Goal: Information Seeking & Learning: Learn about a topic

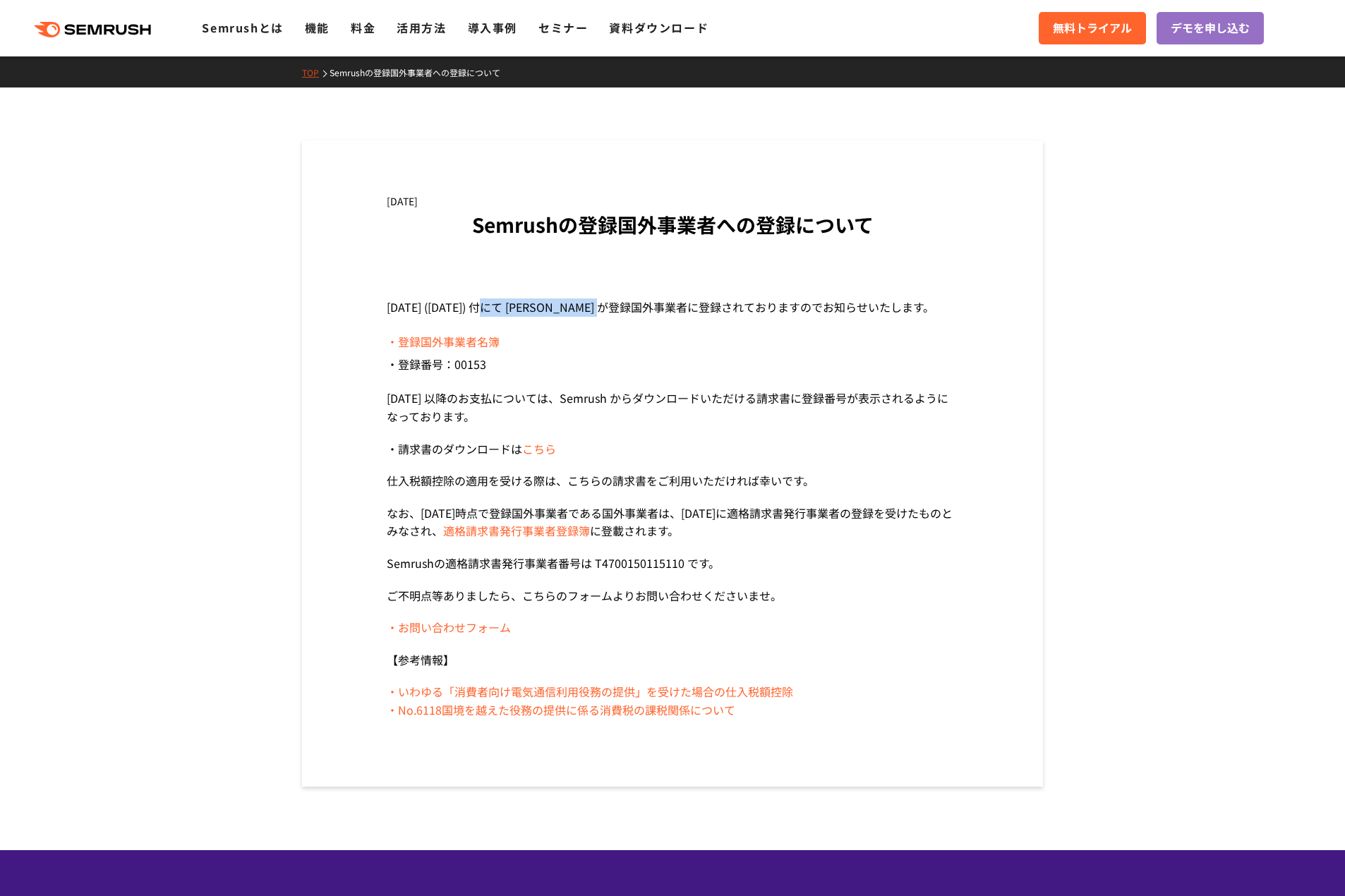
click at [630, 304] on p "[DATE] ([DATE]) 付にて [PERSON_NAME] が登録国外事業者に登録されておりますのでお知らせいたします。" at bounding box center [672, 307] width 571 height 18
drag, startPoint x: 552, startPoint y: 403, endPoint x: 651, endPoint y: 400, distance: 99.0
click at [651, 400] on p "[DATE] 以降のお支払については、Semrush からダウンロードいただける請求書に登録番号が表示されるようになっております。" at bounding box center [672, 408] width 571 height 36
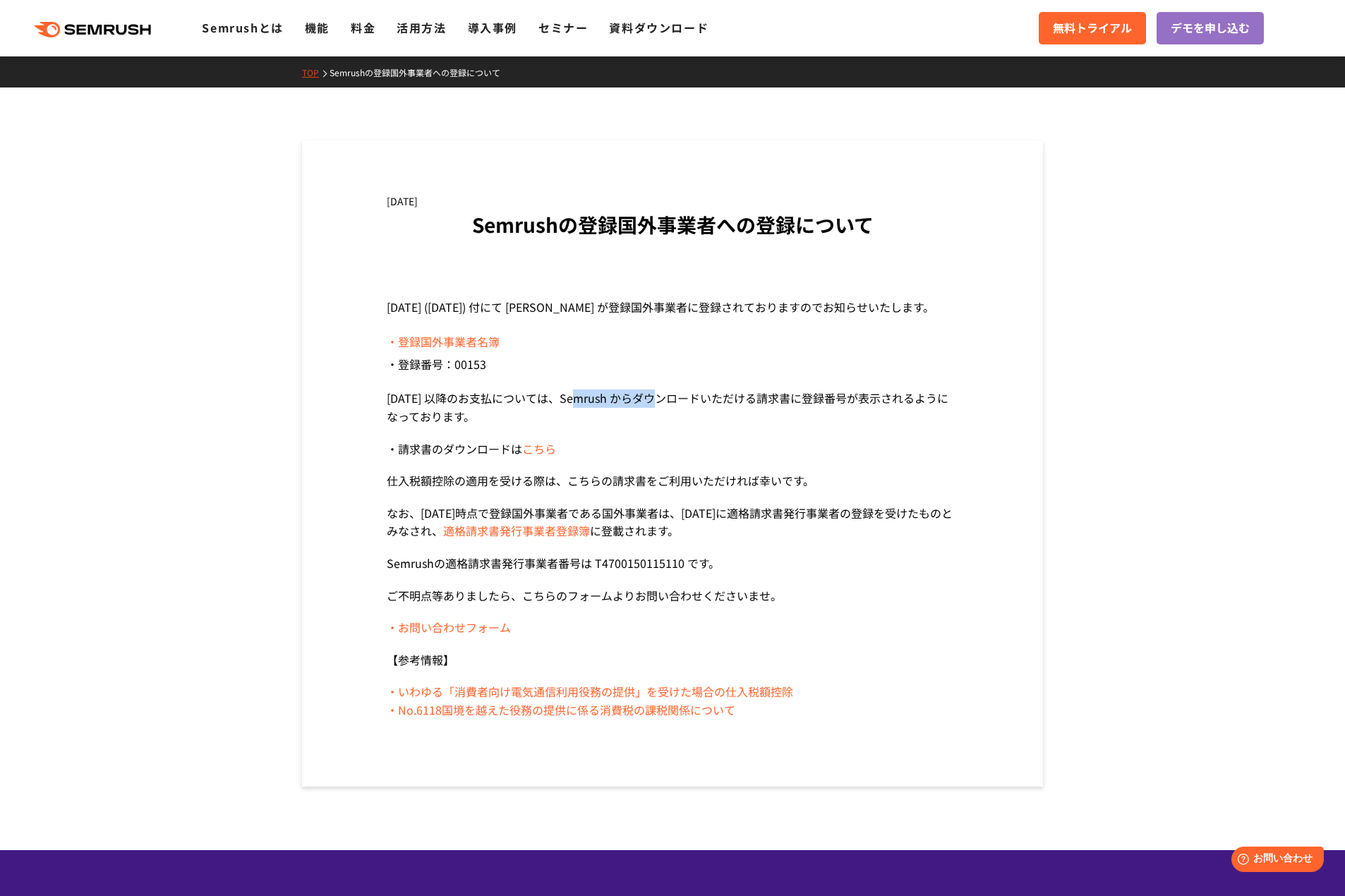
drag, startPoint x: 573, startPoint y: 397, endPoint x: 649, endPoint y: 387, distance: 76.7
click at [649, 387] on section "[DATE] ([DATE]) 付にて [PERSON_NAME] が登録国外事業者に登録されておりますのでお知らせいたします。 ・登録国外事業者名簿 ・登録…" at bounding box center [672, 509] width 571 height 421
click at [796, 381] on section "[DATE] ([DATE]) 付にて [PERSON_NAME] が登録国外事業者に登録されておりますのでお知らせいたします。 ・登録国外事業者名簿 ・登録…" at bounding box center [672, 509] width 571 height 421
click at [767, 395] on p "[DATE] 以降のお支払については、Semrush からダウンロードいただける請求書に登録番号が表示されるようになっております。" at bounding box center [672, 408] width 571 height 36
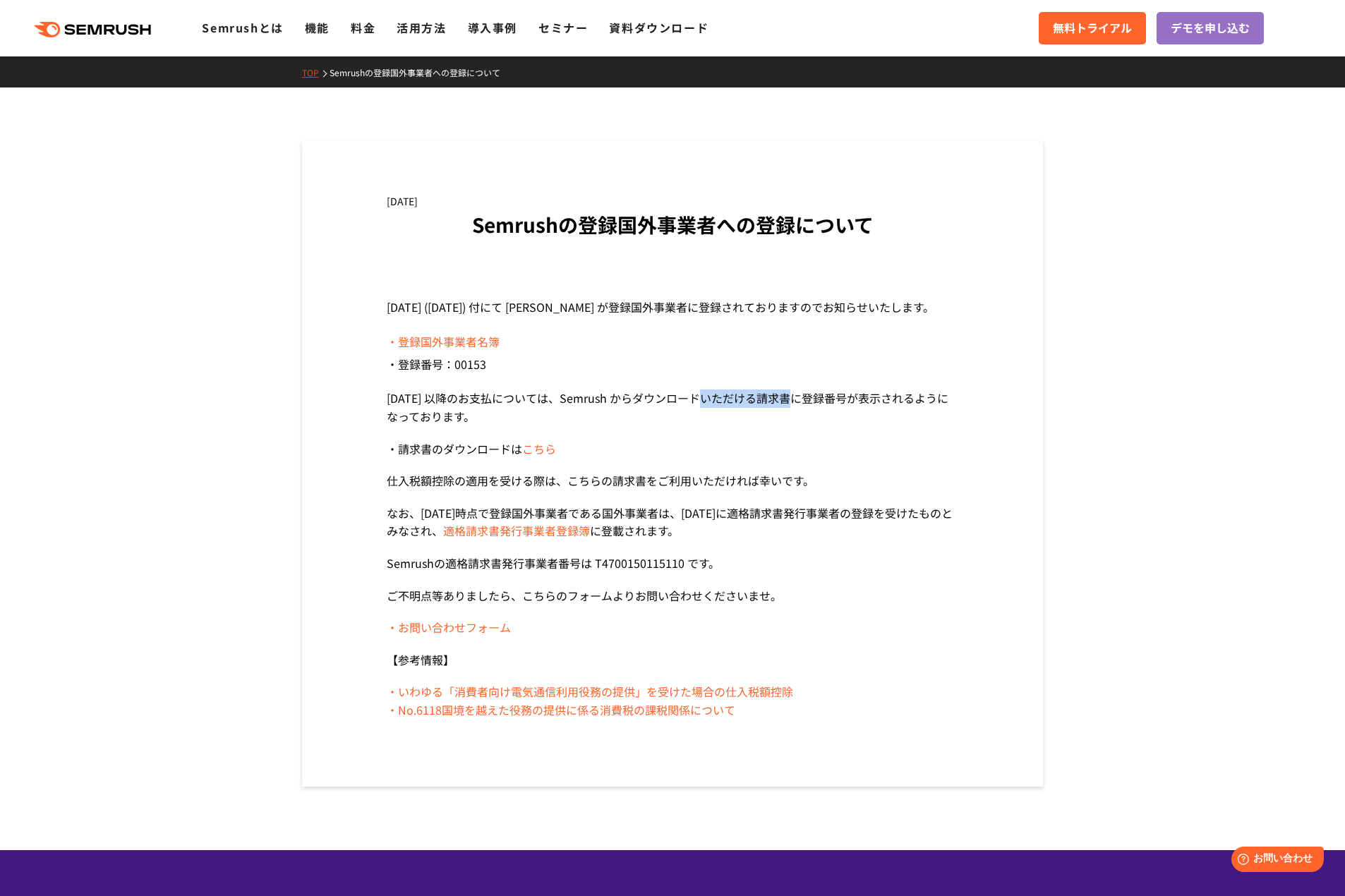
drag, startPoint x: 689, startPoint y: 396, endPoint x: 781, endPoint y: 390, distance: 92.2
click at [781, 390] on p "[DATE] 以降のお支払については、Semrush からダウンロードいただける請求書に登録番号が表示されるようになっております。" at bounding box center [672, 408] width 571 height 36
drag, startPoint x: 484, startPoint y: 485, endPoint x: 578, endPoint y: 483, distance: 94.0
click at [578, 483] on p "仕入税額控除の適用を受ける際は、こちらの請求書をご利用いただければ幸いです。" at bounding box center [672, 481] width 571 height 18
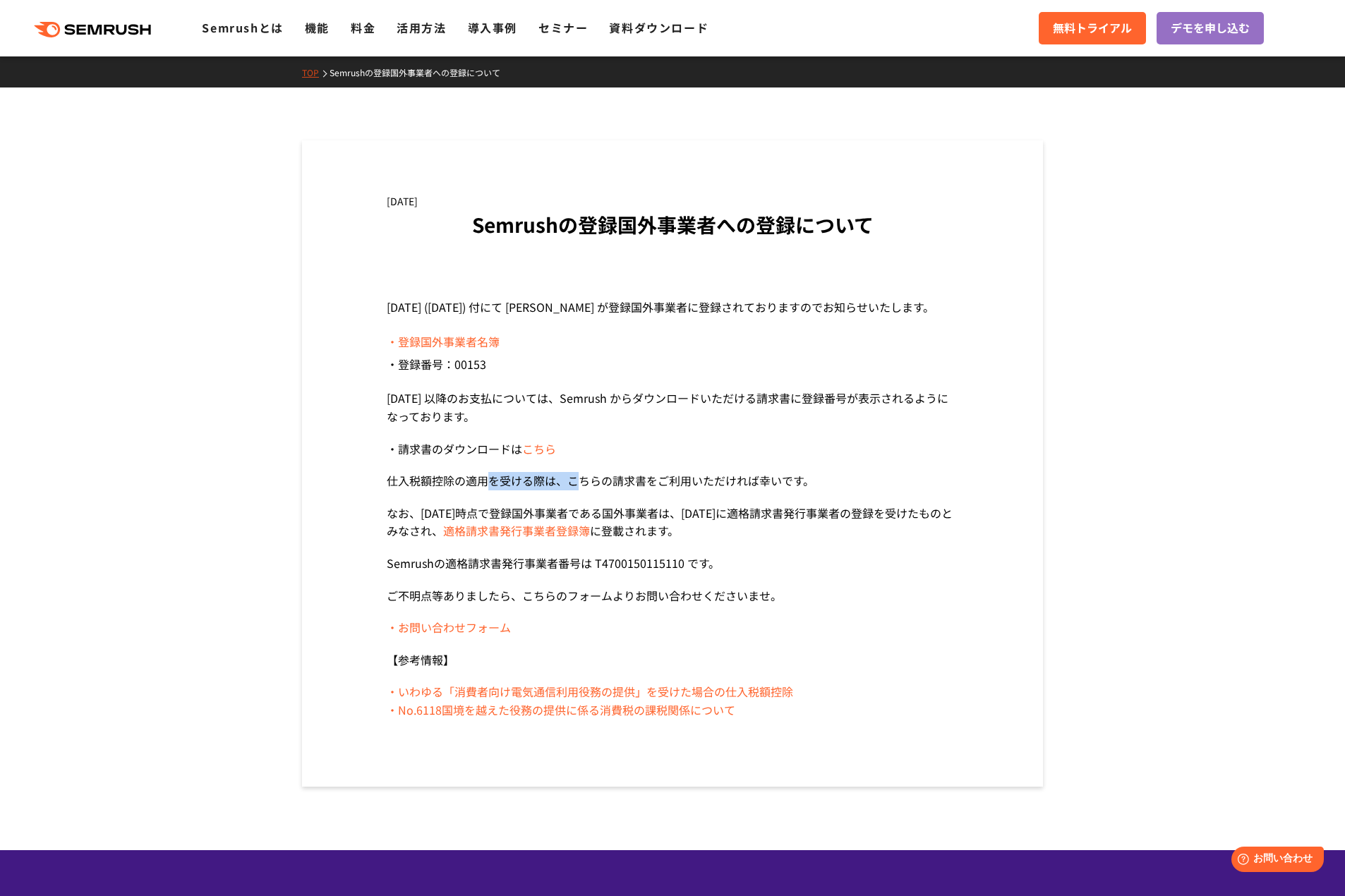
click at [578, 483] on p "仕入税額控除の適用を受ける際は、こちらの請求書をご利用いただければ幸いです。" at bounding box center [672, 481] width 571 height 18
drag, startPoint x: 594, startPoint y: 480, endPoint x: 759, endPoint y: 480, distance: 165.0
click at [759, 480] on p "仕入税額控除の適用を受ける際は、こちらの請求書をご利用いただければ幸いです。" at bounding box center [672, 481] width 571 height 18
drag, startPoint x: 516, startPoint y: 495, endPoint x: 588, endPoint y: 503, distance: 72.4
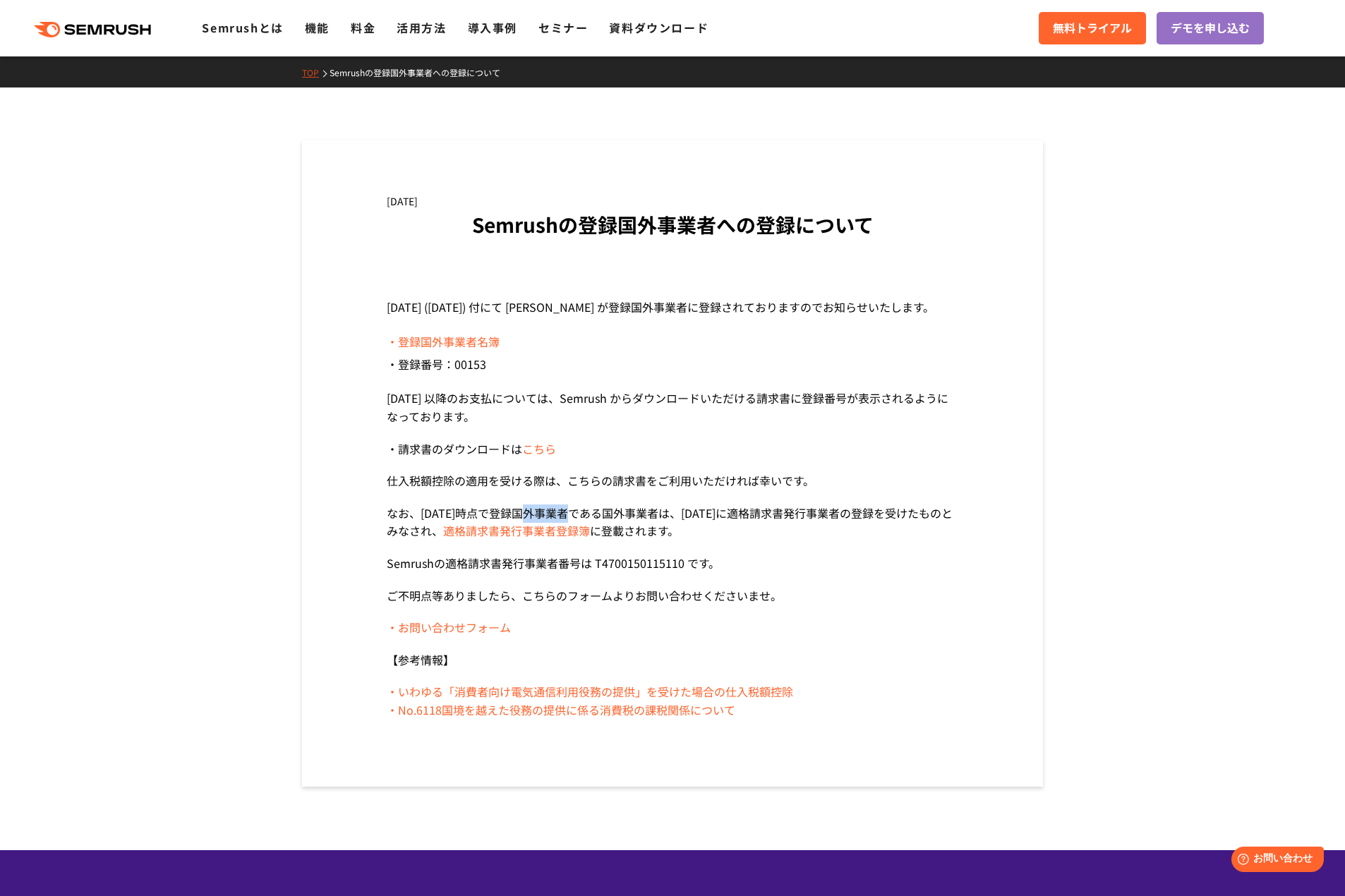
click at [561, 502] on section "[DATE] ([DATE]) 付にて [PERSON_NAME] が登録国外事業者に登録されておりますのでお知らせいたします。 ・登録国外事業者名簿 ・登録…" at bounding box center [672, 509] width 571 height 421
click at [742, 503] on section "[DATE] ([DATE]) 付にて [PERSON_NAME] が登録国外事業者に登録されておりますのでお知らせいたします。 ・登録国外事業者名簿 ・登録…" at bounding box center [672, 509] width 571 height 421
drag, startPoint x: 511, startPoint y: 509, endPoint x: 671, endPoint y: 506, distance: 160.0
click at [617, 507] on p "なお、[DATE]時点で登録国外事業者である国外事業者は、[DATE]に適格請求書発行事業者の登録を受けたものとみなされ、 適格請求書発行事業者登録簿 に登載…" at bounding box center [672, 522] width 571 height 36
drag, startPoint x: 826, startPoint y: 503, endPoint x: 930, endPoint y: 503, distance: 104.0
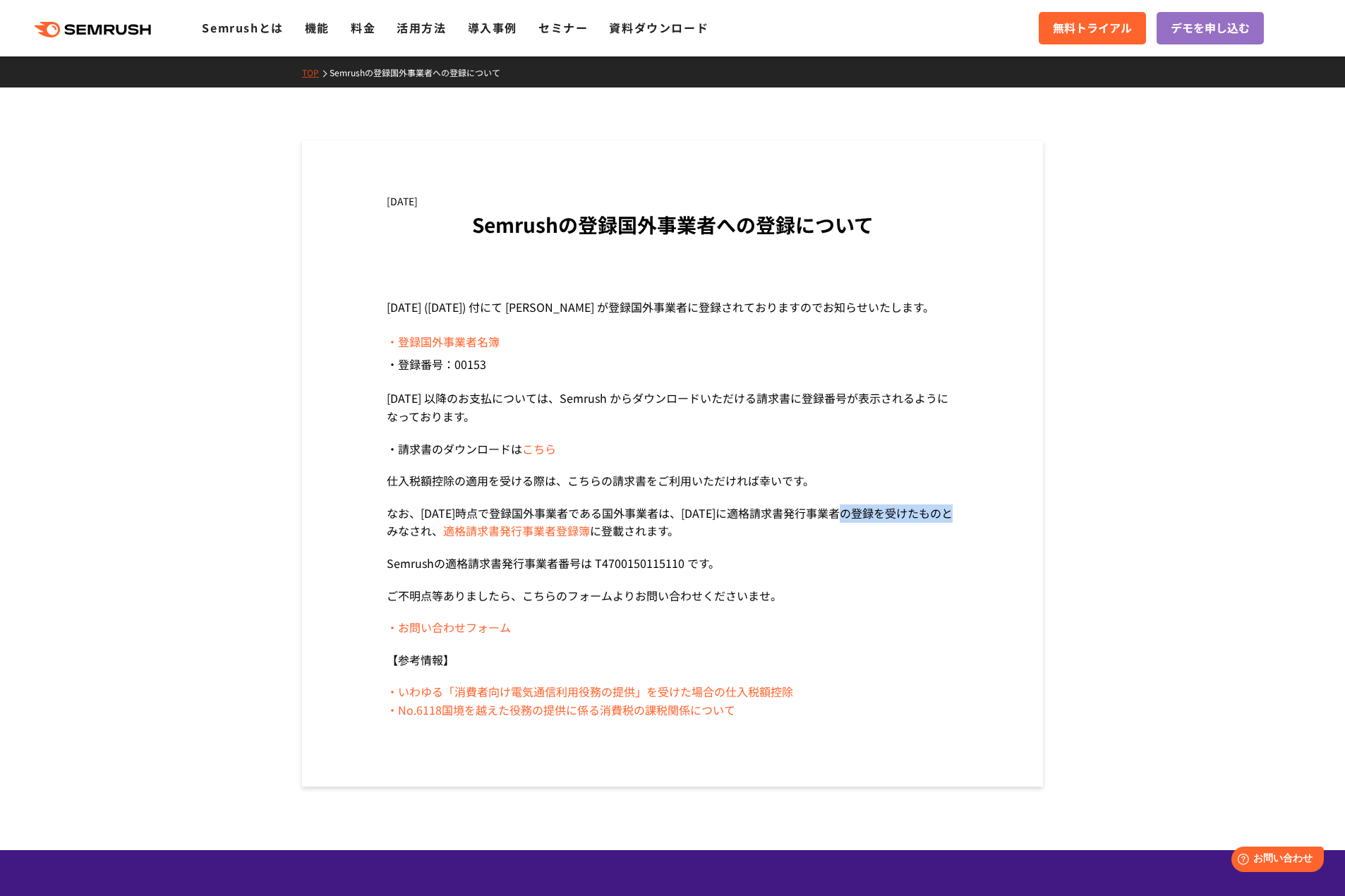
click at [930, 504] on p "なお、[DATE]時点で登録国外事業者である国外事業者は、[DATE]に適格請求書発行事業者の登録を受けたものとみなされ、 適格請求書発行事業者登録簿 に登載…" at bounding box center [672, 522] width 571 height 36
click at [809, 530] on p "なお、[DATE]時点で登録国外事業者である国外事業者は、[DATE]に適格請求書発行事業者の登録を受けたものとみなされ、 適格請求書発行事業者登録簿 に登載…" at bounding box center [672, 522] width 571 height 36
click at [963, 276] on div "[DATE] Semrushの登録国外事業者への登録について [DATE] ([DATE]) 付にて [PERSON_NAME] が登録国外事業者に登録されて…" at bounding box center [672, 463] width 741 height 646
